Goal: Information Seeking & Learning: Learn about a topic

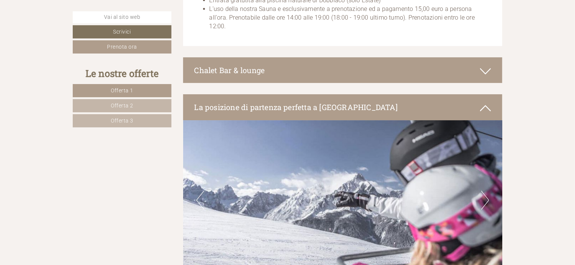
scroll to position [3876, 0]
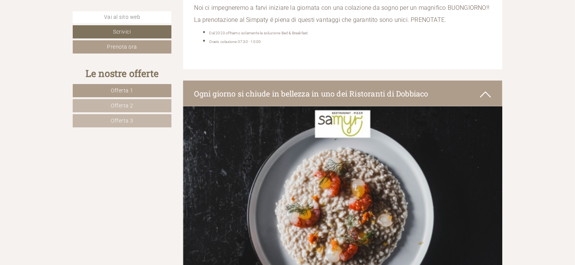
click at [118, 103] on span "Offerta 2" at bounding box center [122, 106] width 23 height 6
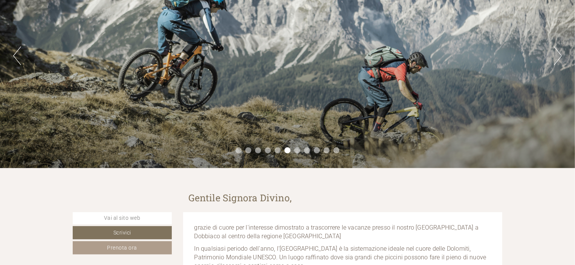
scroll to position [75, 0]
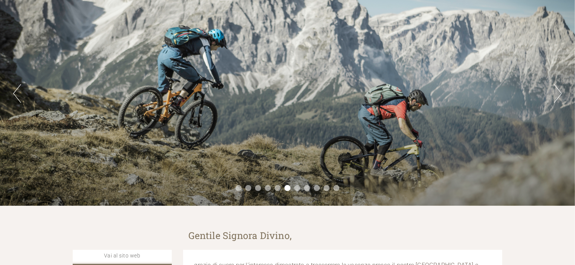
click at [560, 93] on button "Next" at bounding box center [558, 93] width 8 height 19
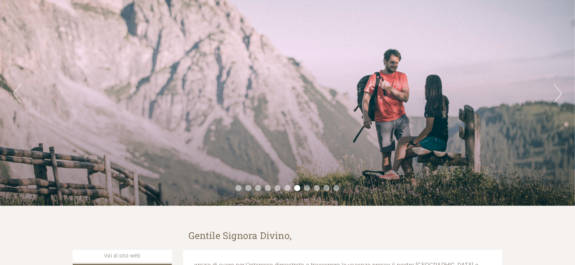
click at [560, 93] on button "Next" at bounding box center [558, 93] width 8 height 19
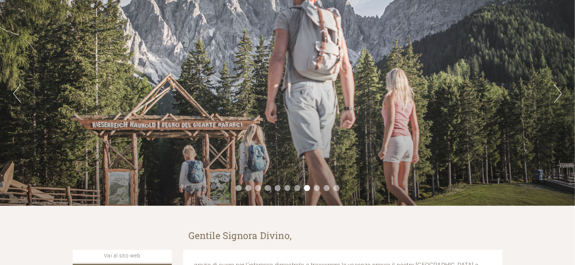
click at [560, 93] on button "Next" at bounding box center [558, 93] width 8 height 19
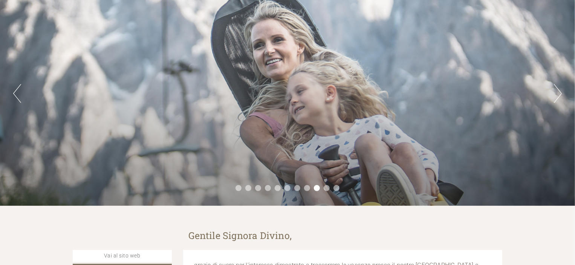
click at [12, 95] on div "Previous Next 1 2 3 4 5 6 7 8 9 10 11" at bounding box center [287, 93] width 575 height 225
click at [16, 90] on button "Previous" at bounding box center [17, 93] width 8 height 19
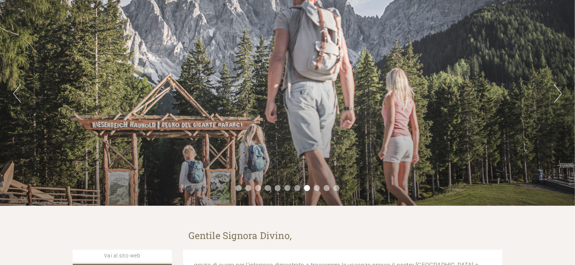
click at [561, 92] on button "Next" at bounding box center [558, 93] width 8 height 19
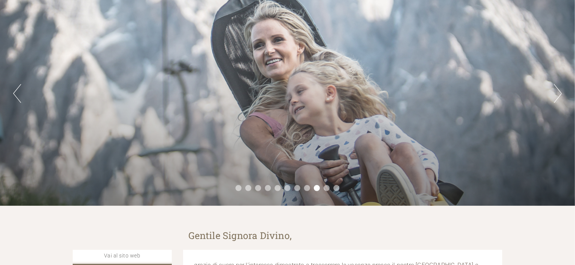
click at [561, 92] on button "Next" at bounding box center [558, 93] width 8 height 19
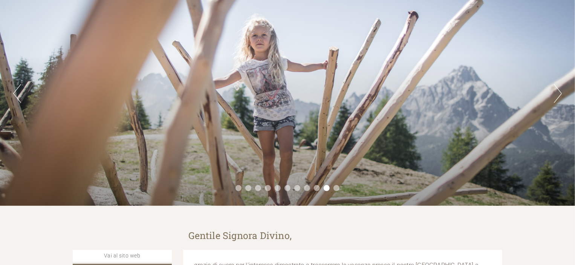
click at [561, 92] on button "Next" at bounding box center [558, 93] width 8 height 19
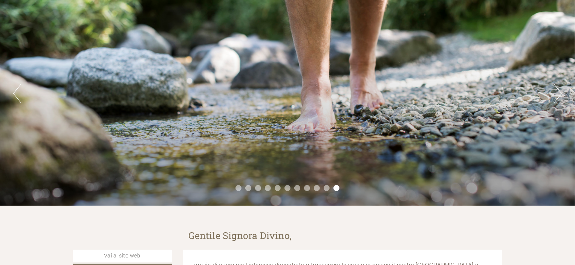
click at [561, 92] on button "Next" at bounding box center [558, 93] width 8 height 19
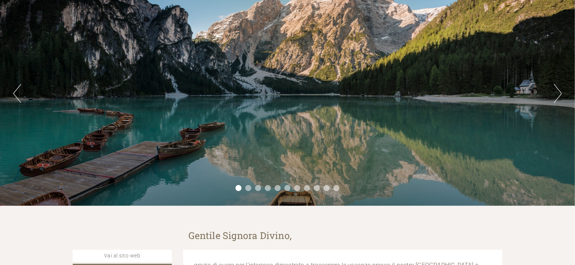
click at [561, 92] on button "Next" at bounding box center [558, 93] width 8 height 19
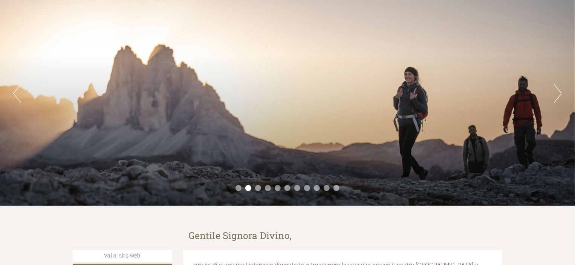
click at [561, 92] on button "Next" at bounding box center [558, 93] width 8 height 19
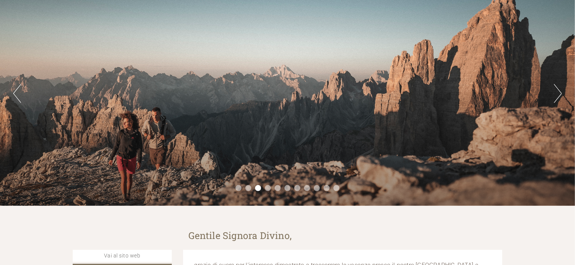
click at [561, 92] on button "Next" at bounding box center [558, 93] width 8 height 19
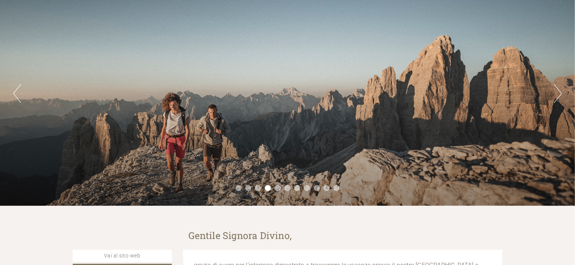
click at [561, 92] on button "Next" at bounding box center [558, 93] width 8 height 19
